Goal: Transaction & Acquisition: Purchase product/service

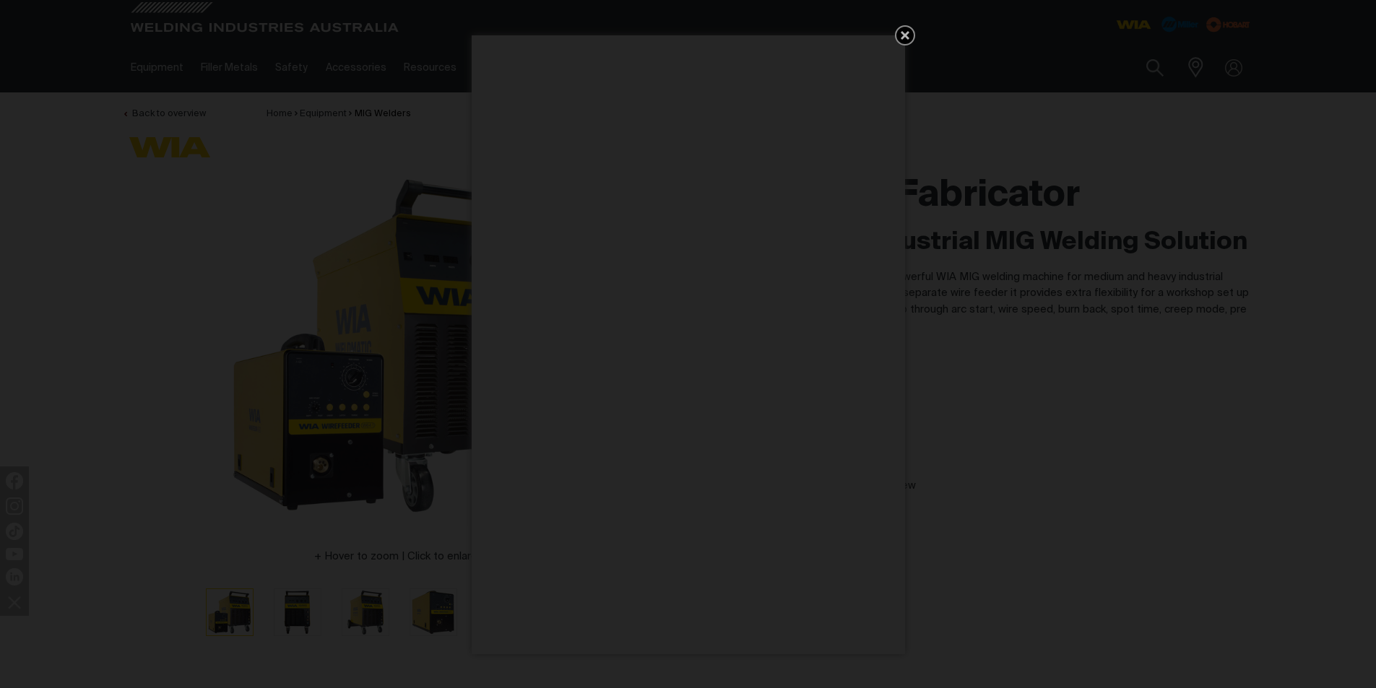
click at [1002, 393] on div "Get 5 WIA Welding Guides Free!" at bounding box center [688, 344] width 1376 height 688
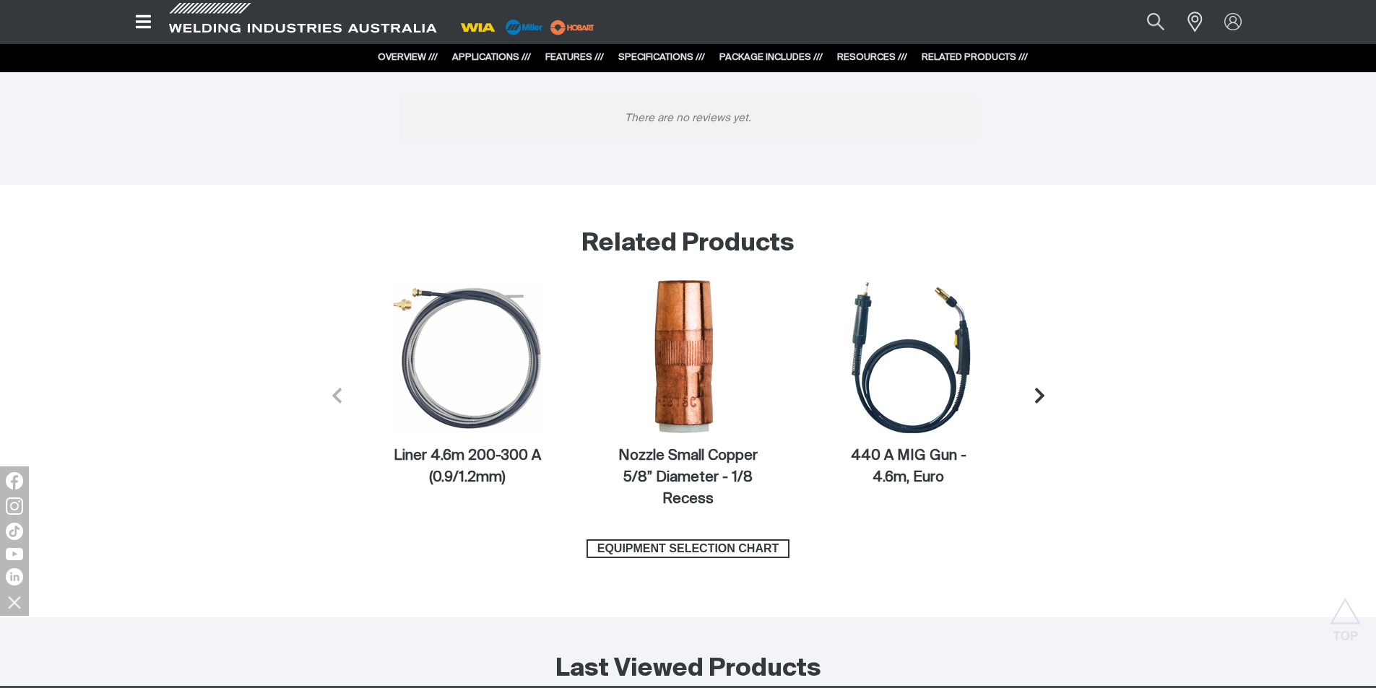
scroll to position [5850, 0]
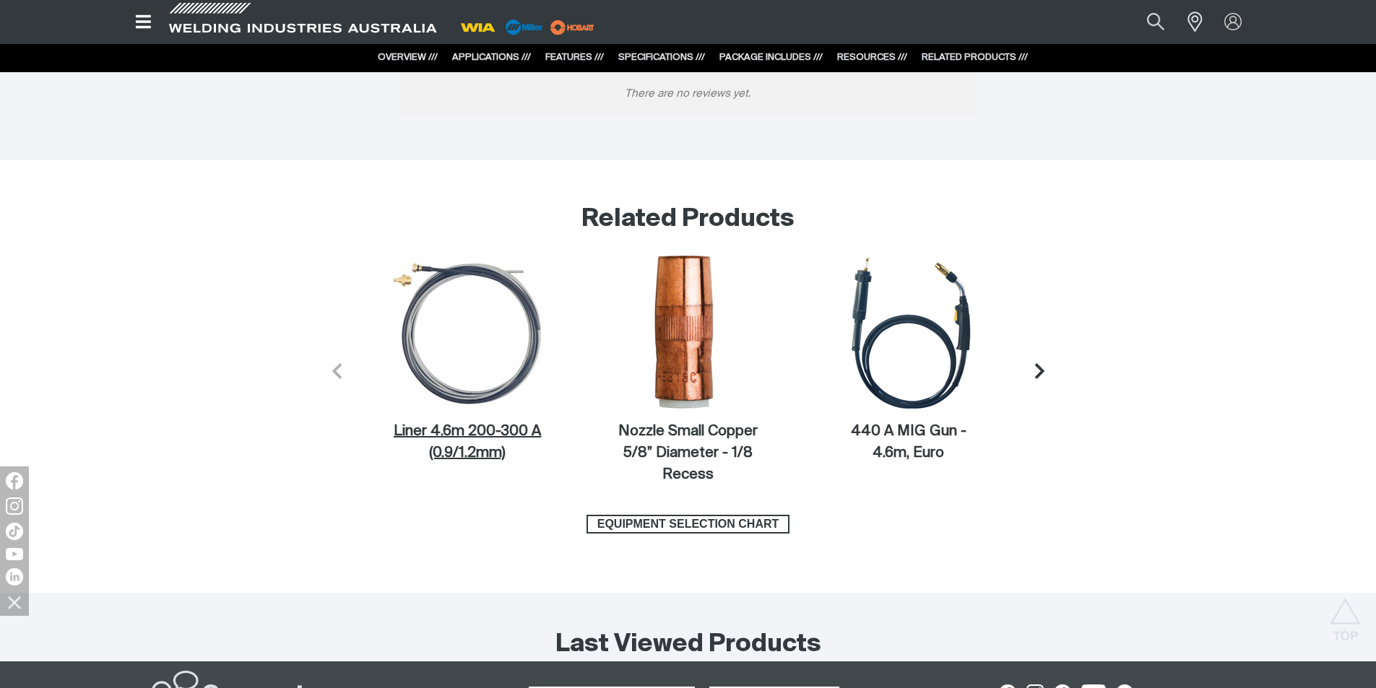
drag, startPoint x: 464, startPoint y: 423, endPoint x: 472, endPoint y: 425, distance: 7.5
click at [465, 423] on figcaption "Liner 4.6m 200-300 A (0.9/1.2mm)" at bounding box center [467, 442] width 155 height 43
